Goal: Transaction & Acquisition: Purchase product/service

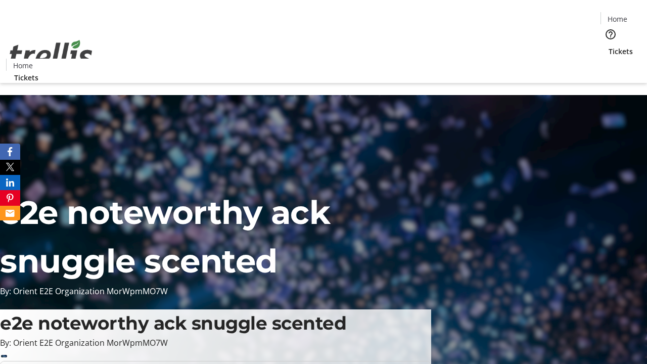
click at [609, 46] on span "Tickets" at bounding box center [621, 51] width 24 height 11
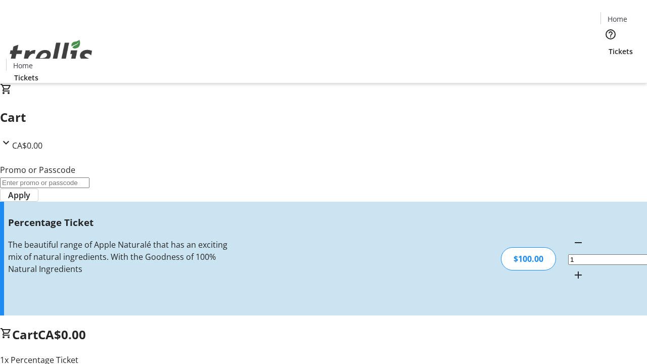
type input "BAR"
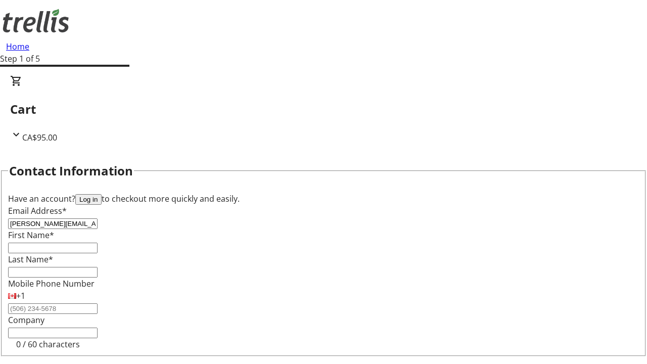
type input "[PERSON_NAME][EMAIL_ADDRESS][DOMAIN_NAME]"
type input "[PERSON_NAME]"
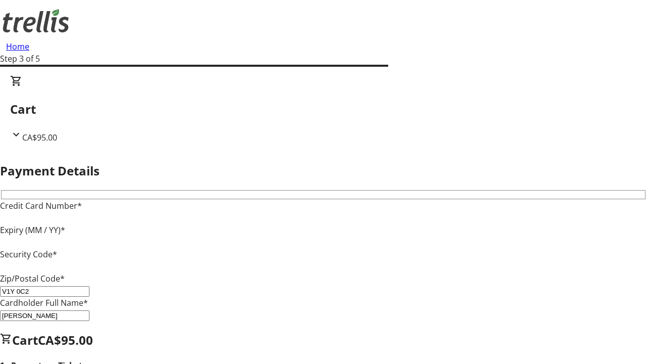
type input "V1Y 0C2"
